Goal: Book appointment/travel/reservation

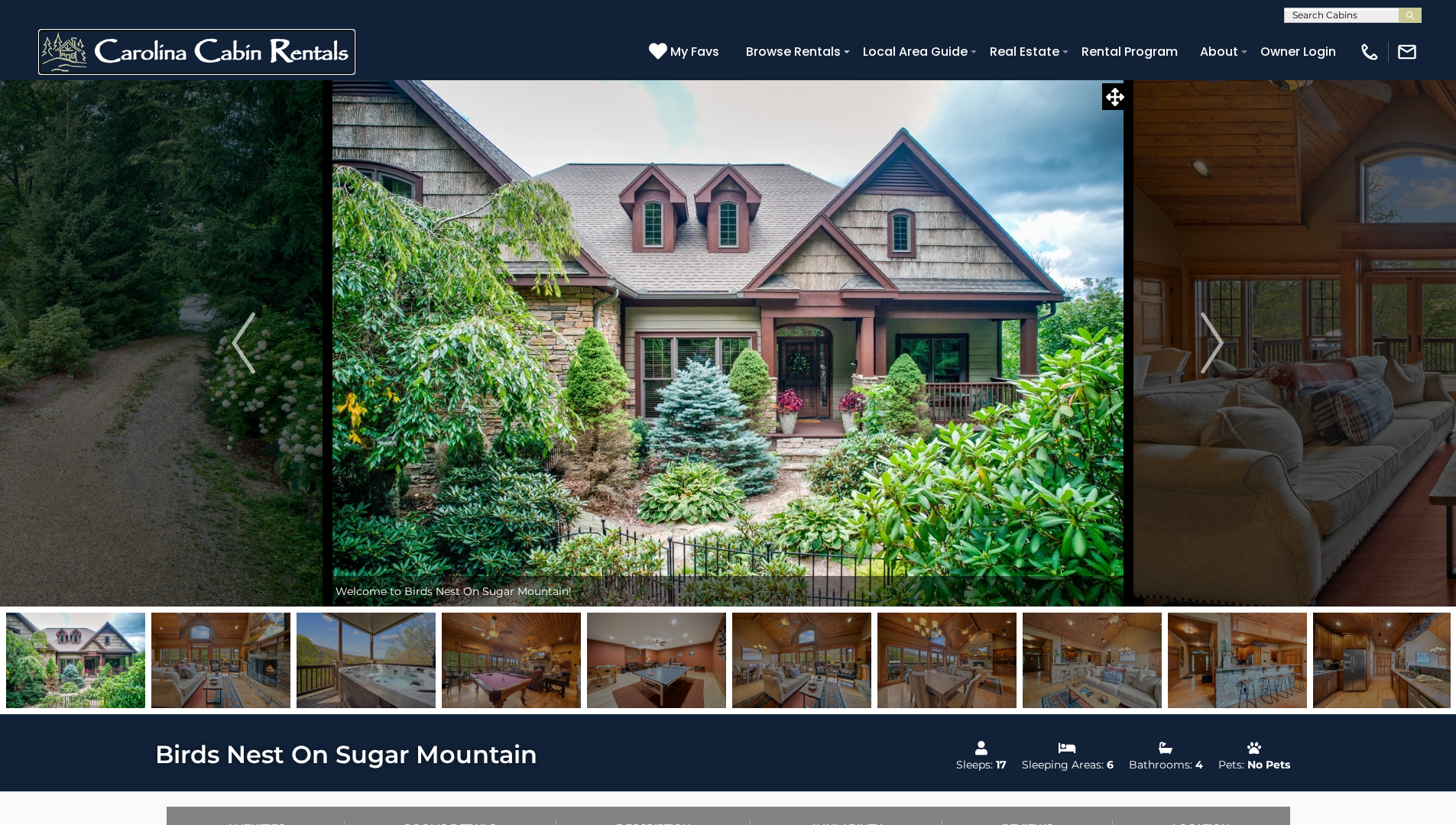
click at [196, 51] on img at bounding box center [196, 52] width 317 height 46
